Goal: Task Accomplishment & Management: Use online tool/utility

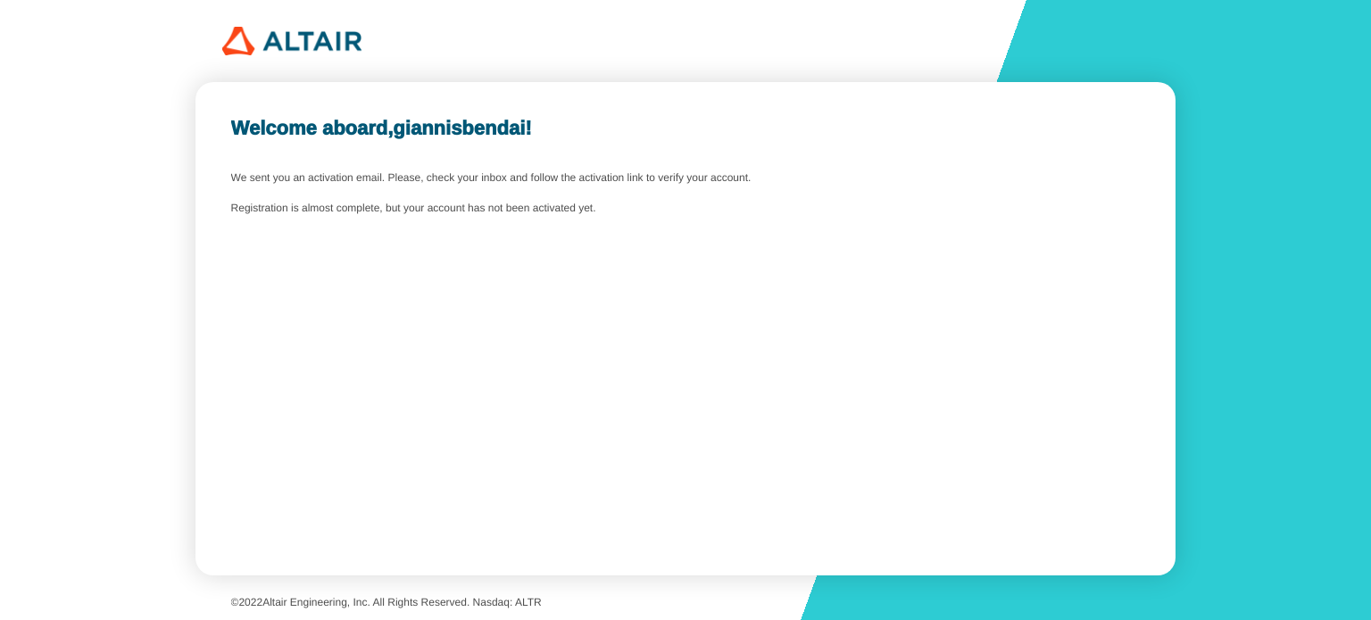
click at [349, 228] on div "Welcome aboard, giannisbendai ! We sent you an activation email. Please, check …" at bounding box center [684, 329] width 979 height 494
drag, startPoint x: 334, startPoint y: 215, endPoint x: 675, endPoint y: 210, distance: 341.0
click at [654, 206] on div "Welcome aboard, giannisbendai ! We sent you an activation email. Please, check …" at bounding box center [684, 329] width 979 height 494
click at [675, 210] on div "Registration is almost complete, but your account has not been activated yet." at bounding box center [685, 209] width 909 height 12
click at [436, 560] on div "Welcome aboard, giannisbendai ! We sent you an activation email. Please, check …" at bounding box center [684, 329] width 979 height 494
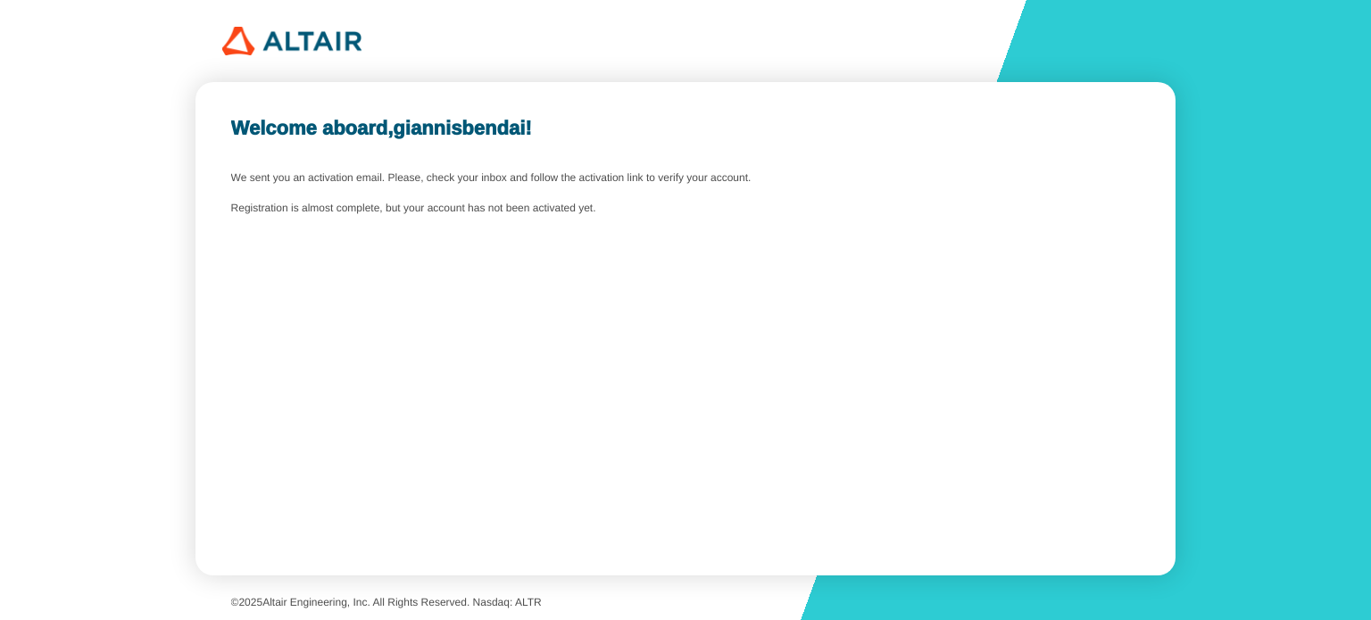
click at [435, 185] on div "Welcome aboard, giannisbendai ! We sent you an activation email. Please, check …" at bounding box center [684, 329] width 979 height 494
drag, startPoint x: 432, startPoint y: 185, endPoint x: 336, endPoint y: 189, distance: 95.6
click at [432, 185] on div "Welcome aboard, giannisbendai ! We sent you an activation email. Please, check …" at bounding box center [684, 329] width 979 height 494
drag, startPoint x: 419, startPoint y: 160, endPoint x: 743, endPoint y: 155, distance: 323.1
click at [675, 156] on div "Welcome aboard, giannisbendai ! We sent you an activation email. Please, check …" at bounding box center [684, 329] width 979 height 494
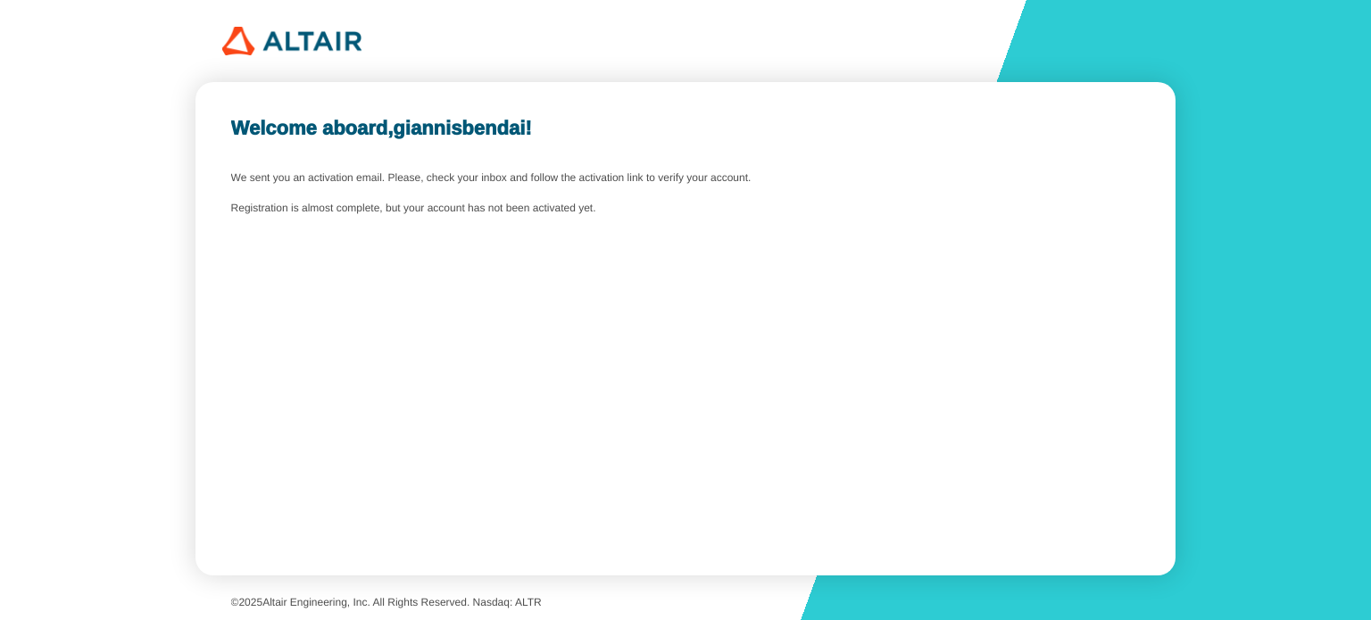
click at [751, 155] on div "Welcome aboard, giannisbendai ! We sent you an activation email. Please, check …" at bounding box center [684, 329] width 979 height 494
drag, startPoint x: 803, startPoint y: 163, endPoint x: 402, endPoint y: 182, distance: 402.0
click at [411, 180] on div "Welcome aboard, giannisbendai ! We sent you an activation email. Please, check …" at bounding box center [684, 329] width 979 height 494
click at [398, 185] on div "Welcome aboard, giannisbendai ! We sent you an activation email. Please, check …" at bounding box center [684, 329] width 979 height 494
click at [0, 0] on slot "We sent you an activation email. Please, check your inbox and follow the activa…" at bounding box center [0, 0] width 0 height 0
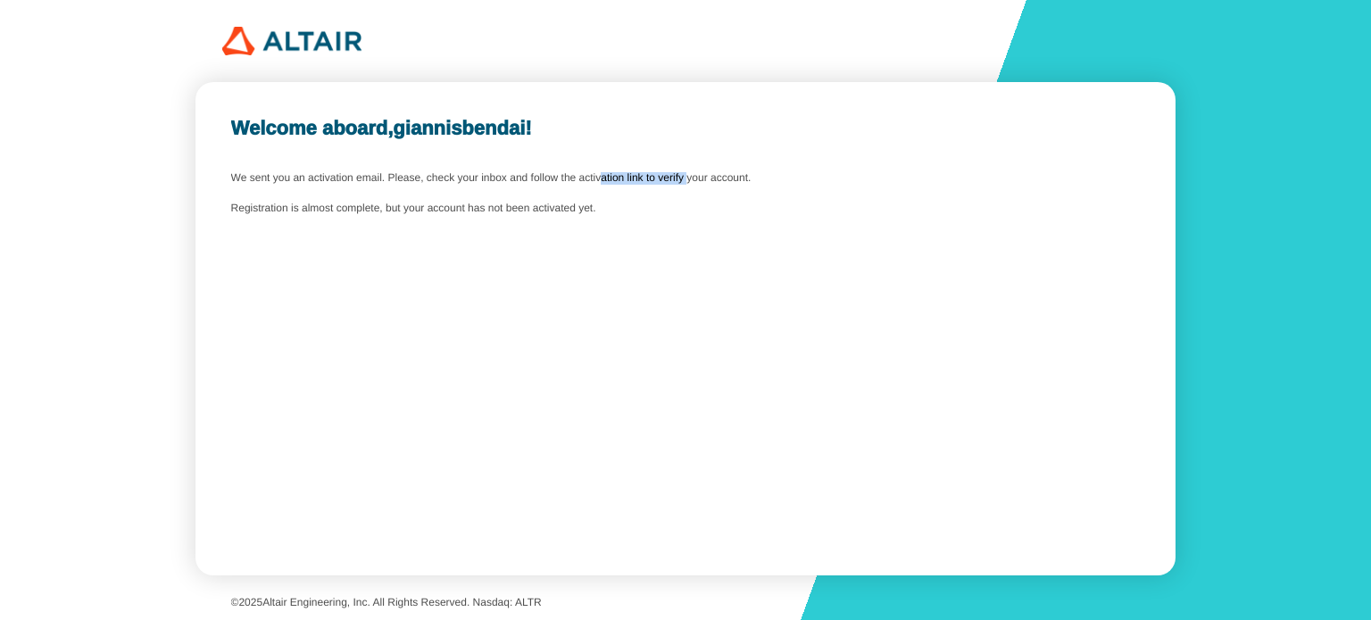
drag, startPoint x: 627, startPoint y: 167, endPoint x: 650, endPoint y: 168, distance: 22.3
click at [650, 168] on div "Welcome aboard, giannisbendai ! We sent you an activation email. Please, check …" at bounding box center [684, 329] width 979 height 494
click at [0, 0] on slot "We sent you an activation email. Please, check your inbox and follow the activa…" at bounding box center [0, 0] width 0 height 0
drag, startPoint x: 875, startPoint y: 185, endPoint x: 827, endPoint y: 188, distance: 48.3
click at [870, 187] on div "Welcome aboard, giannisbendai ! We sent you an activation email. Please, check …" at bounding box center [684, 329] width 979 height 494
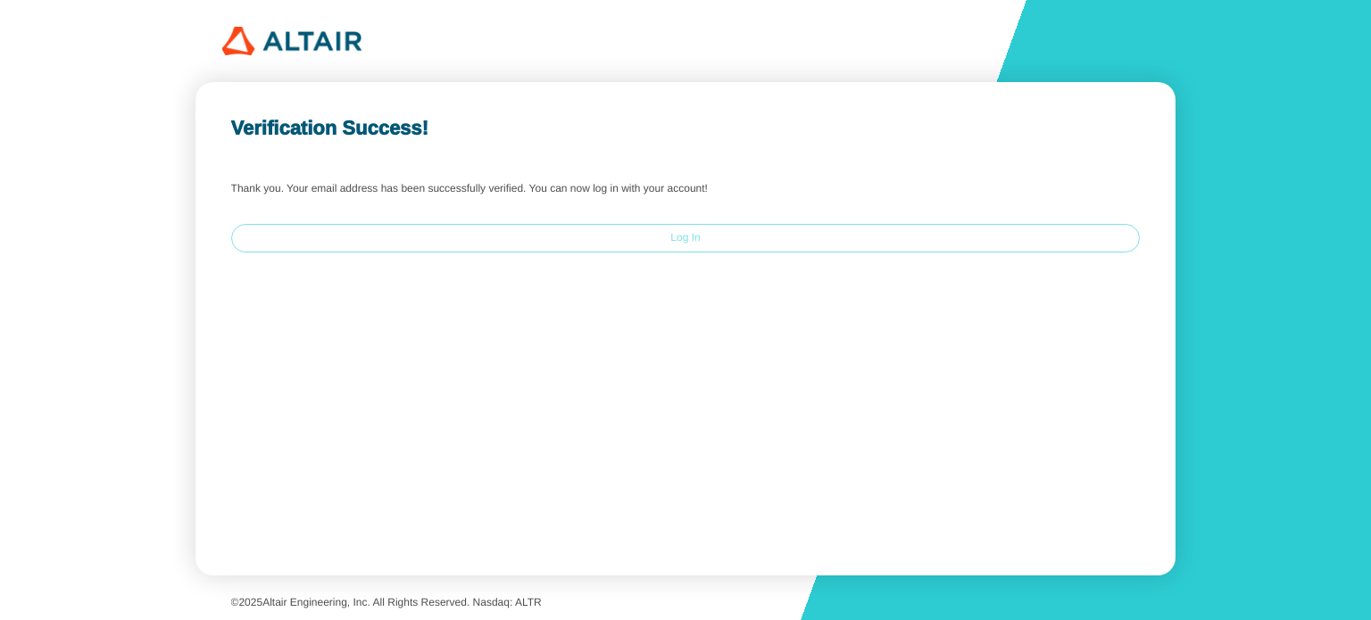
click at [615, 249] on paper-button "Log In" at bounding box center [685, 238] width 909 height 29
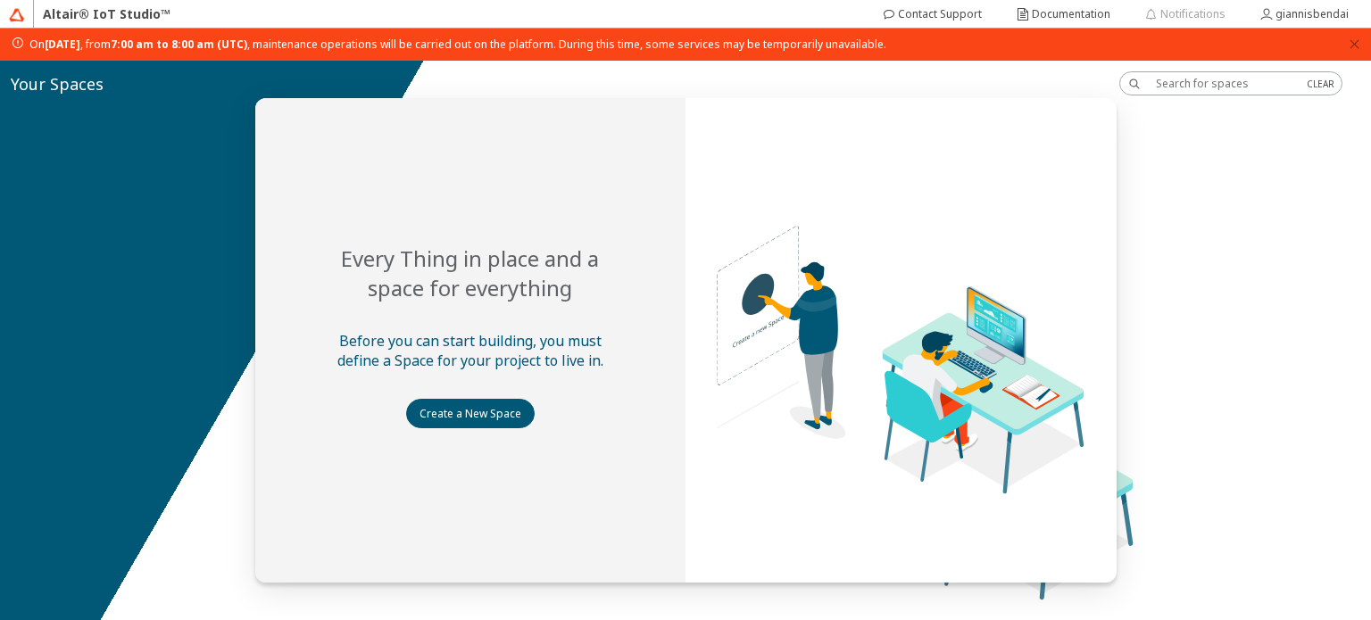
click at [177, 174] on div at bounding box center [685, 341] width 1371 height 560
click at [1358, 36] on div "[DATE][DATE] , from 7:00 am to 8:00 am (UTC) , maintenance operations will be c…" at bounding box center [685, 45] width 1371 height 32
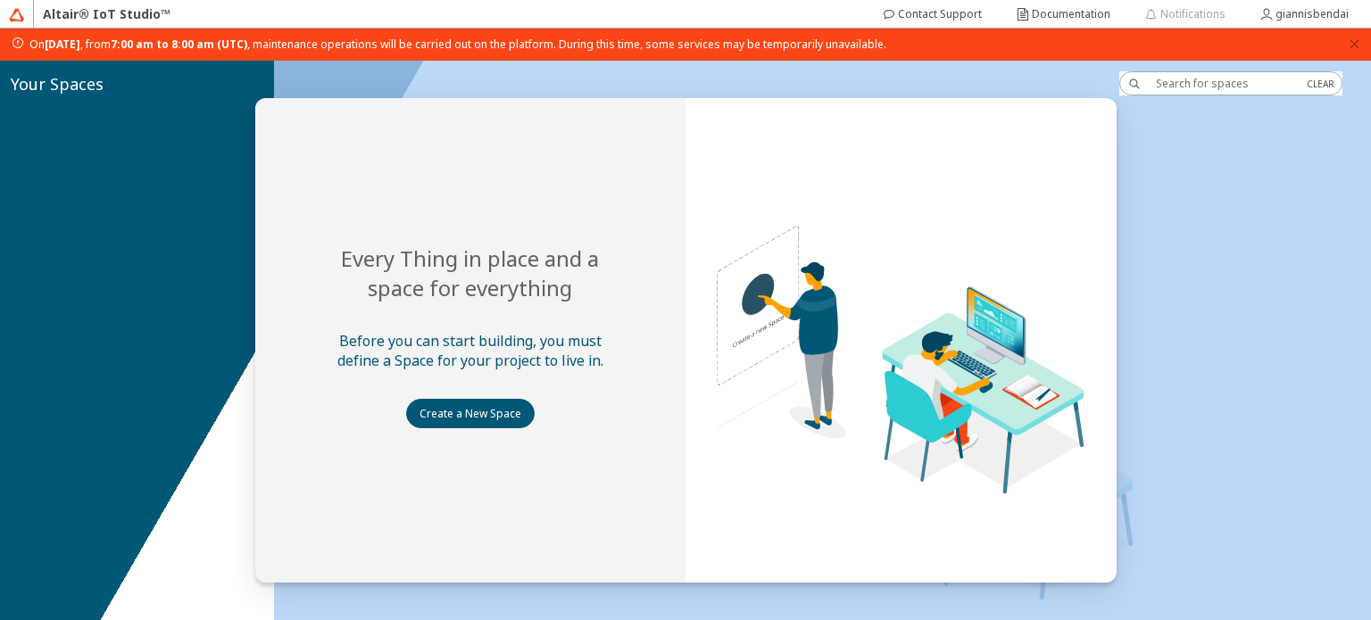
click at [1343, 39] on div "[DATE][DATE] , from 7:00 am to 8:00 am (UTC) , maintenance operations will be c…" at bounding box center [685, 45] width 1371 height 32
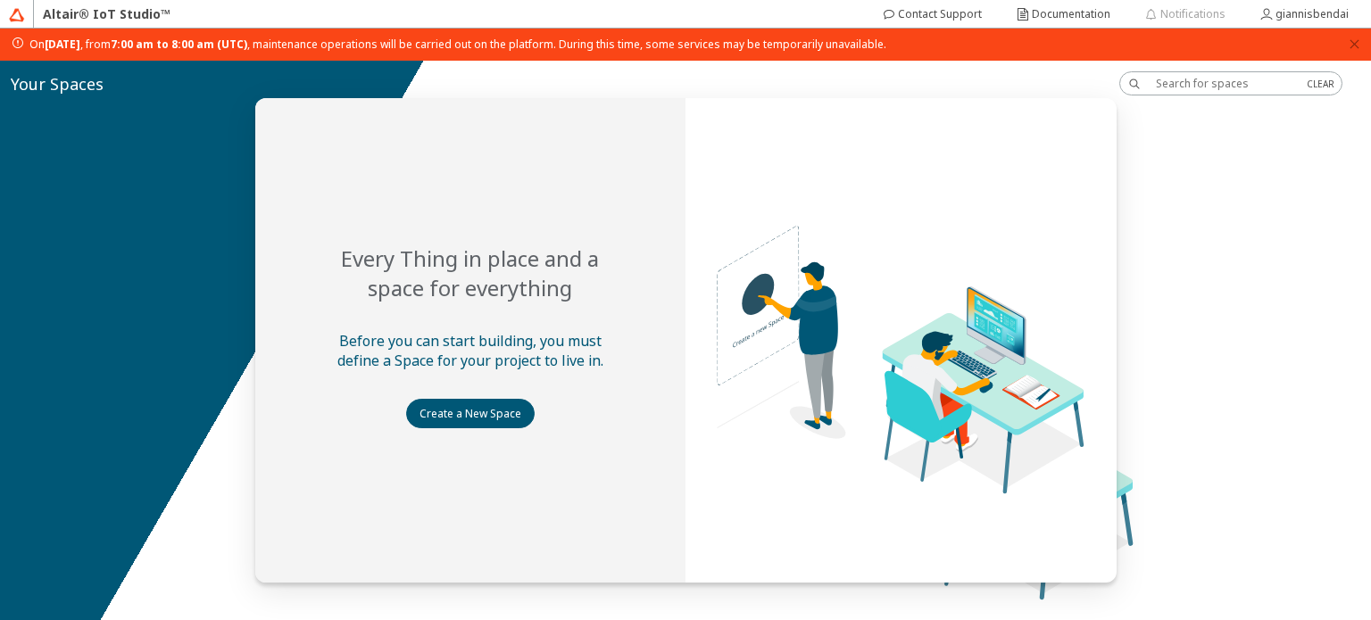
click at [1224, 85] on input "text" at bounding box center [1224, 83] width 137 height 15
click at [1353, 39] on icon "close" at bounding box center [1354, 44] width 12 height 12
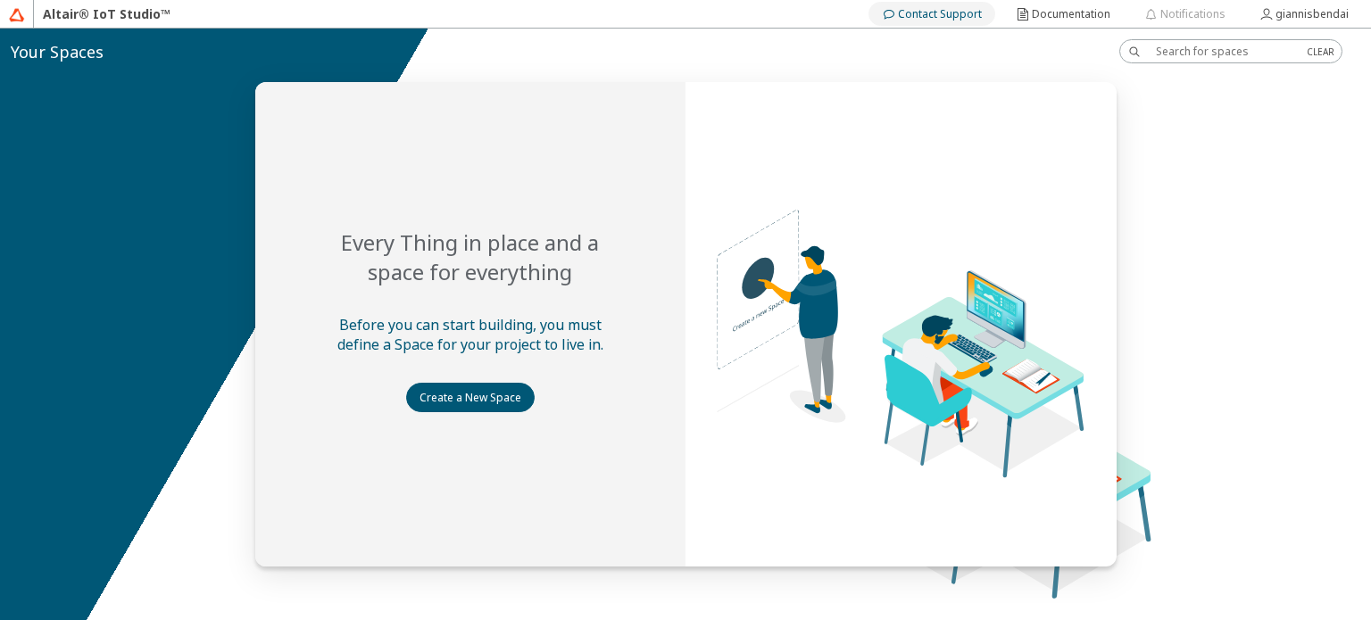
click at [0, 0] on slot "Contact Support" at bounding box center [0, 0] width 0 height 0
click at [0, 0] on slot "Create a New Space" at bounding box center [0, 0] width 0 height 0
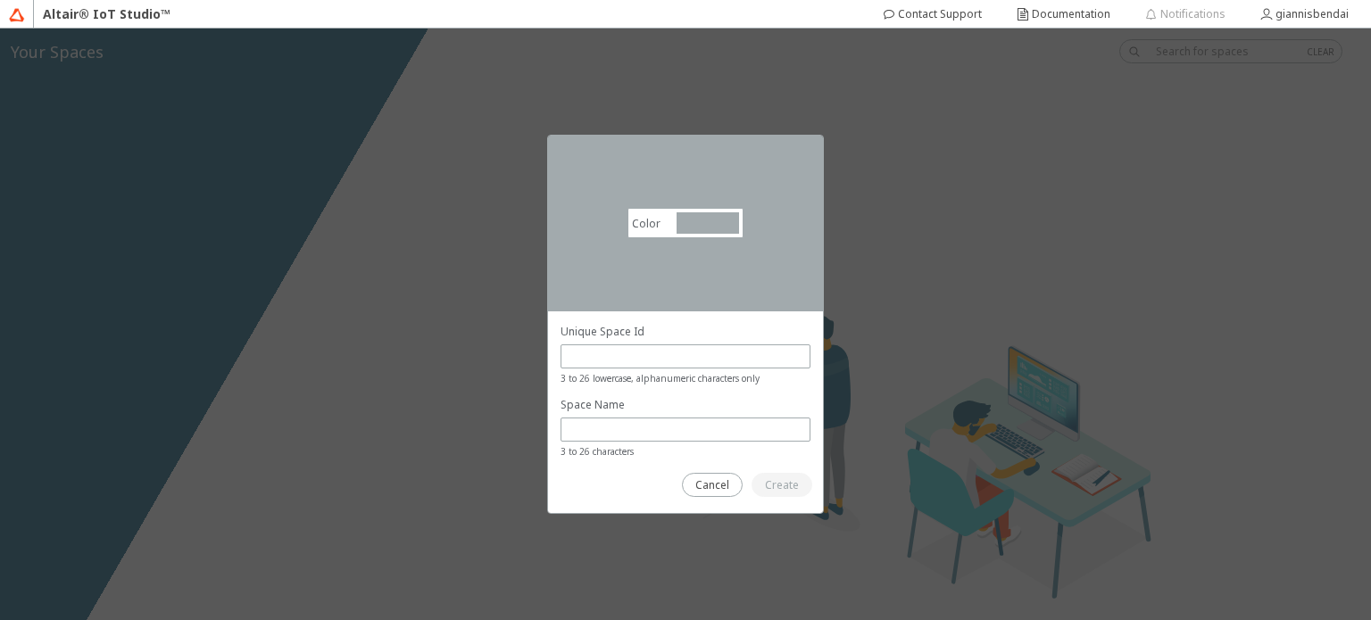
click at [633, 369] on div "3 to 26 lowercase, alphanumeric characters only" at bounding box center [685, 378] width 250 height 18
click at [635, 350] on input "text" at bounding box center [685, 356] width 234 height 15
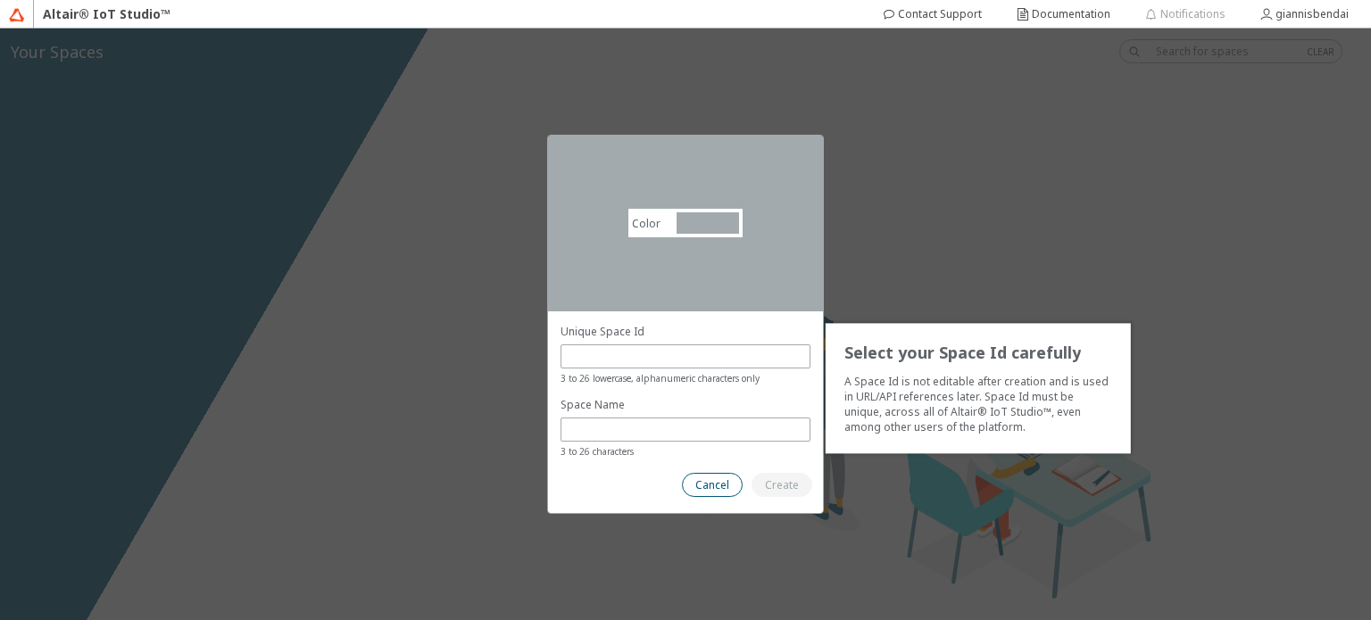
click at [0, 0] on slot "Cancel" at bounding box center [0, 0] width 0 height 0
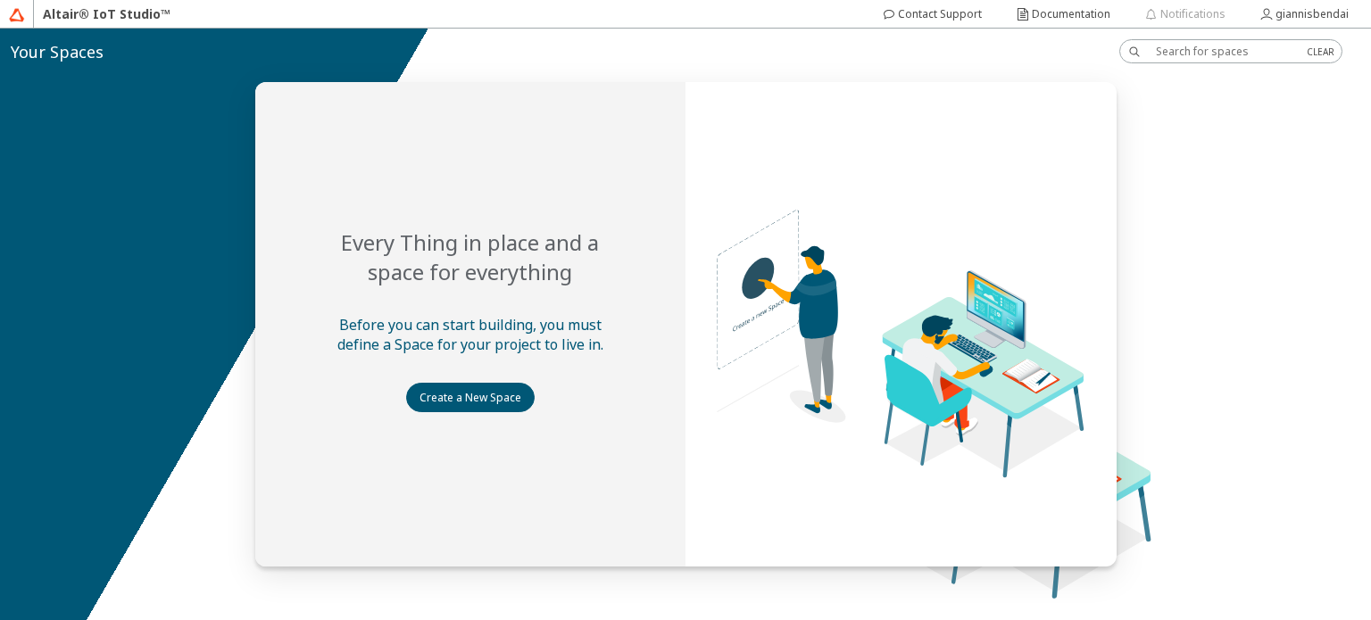
click at [1166, 60] on div at bounding box center [1224, 51] width 151 height 22
click at [1169, 55] on input "text" at bounding box center [1224, 51] width 137 height 15
type input "rapid miner"
click at [0, 0] on slot "giannisbendai" at bounding box center [0, 0] width 0 height 0
click at [101, 63] on div "Your Spaces" at bounding box center [685, 52] width 1371 height 46
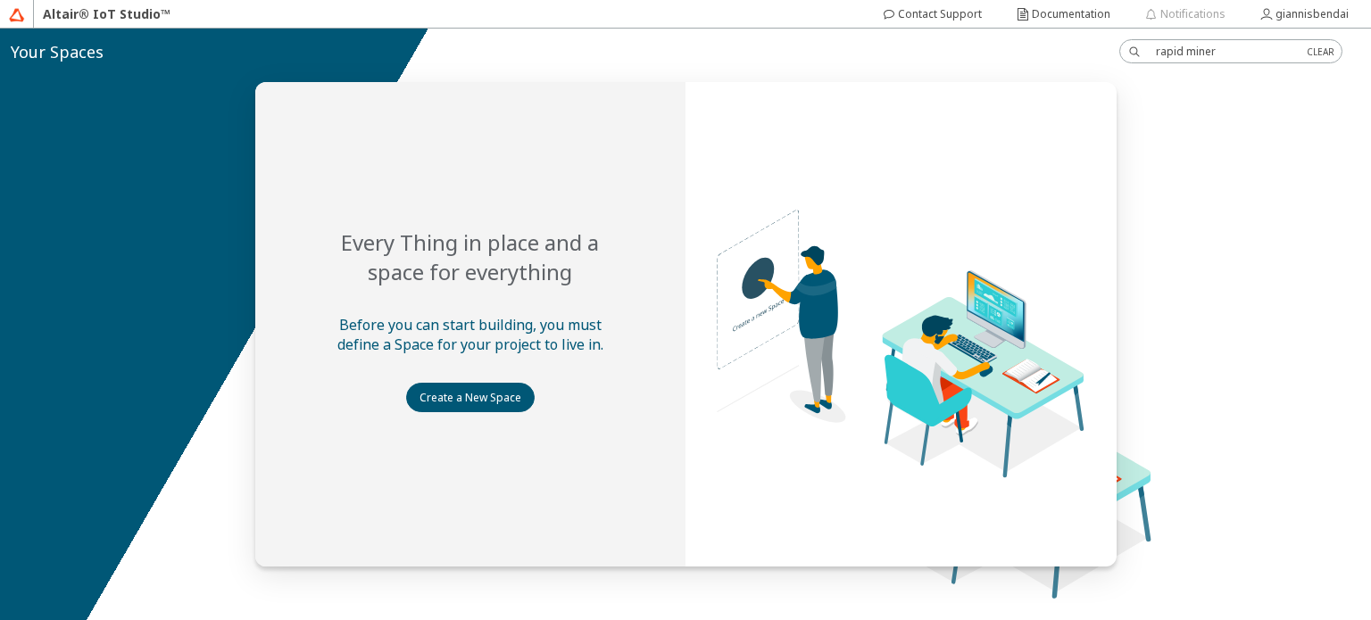
click at [0, 0] on slot "Your Spaces" at bounding box center [0, 0] width 0 height 0
click at [46, 24] on div "Altair® IoT Studio™" at bounding box center [106, 14] width 145 height 29
click at [14, 19] on img at bounding box center [17, 15] width 16 height 16
drag, startPoint x: 1057, startPoint y: 444, endPoint x: 1081, endPoint y: 385, distance: 63.6
click at [1058, 444] on img at bounding box center [815, 253] width 646 height 485
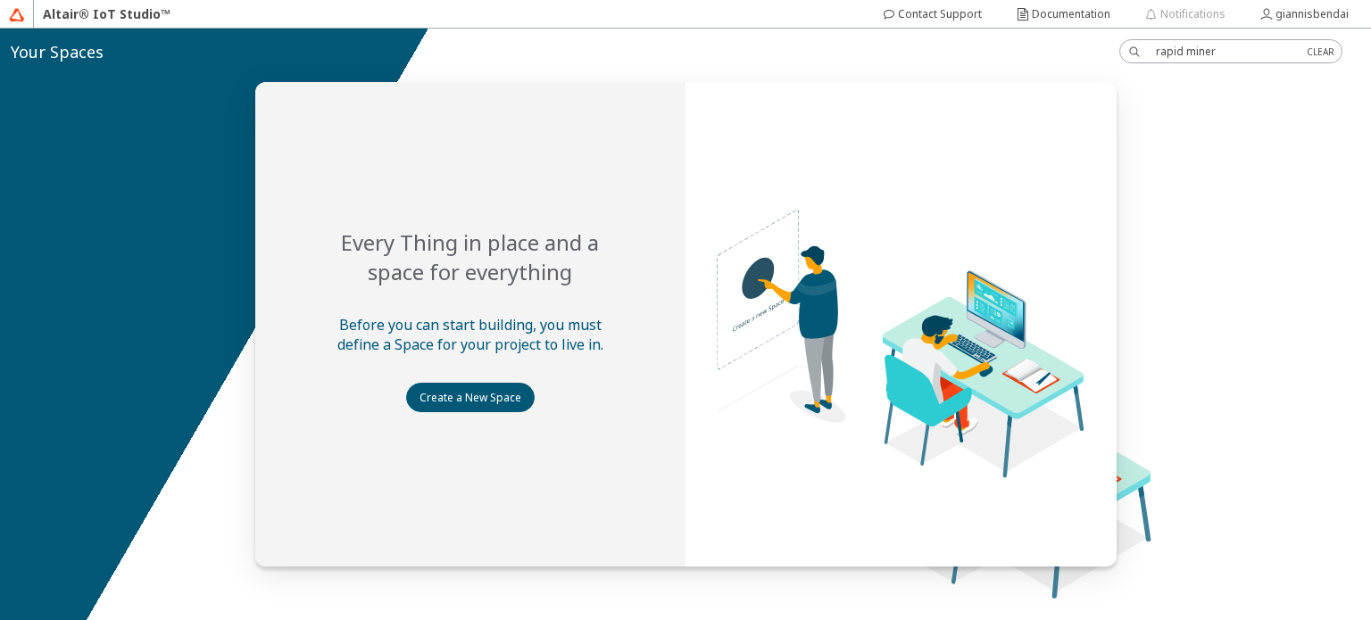
click at [1156, 121] on div at bounding box center [685, 325] width 1371 height 592
click at [1031, 20] on iron-icon at bounding box center [1024, 14] width 16 height 14
